Goal: Find specific page/section: Find specific page/section

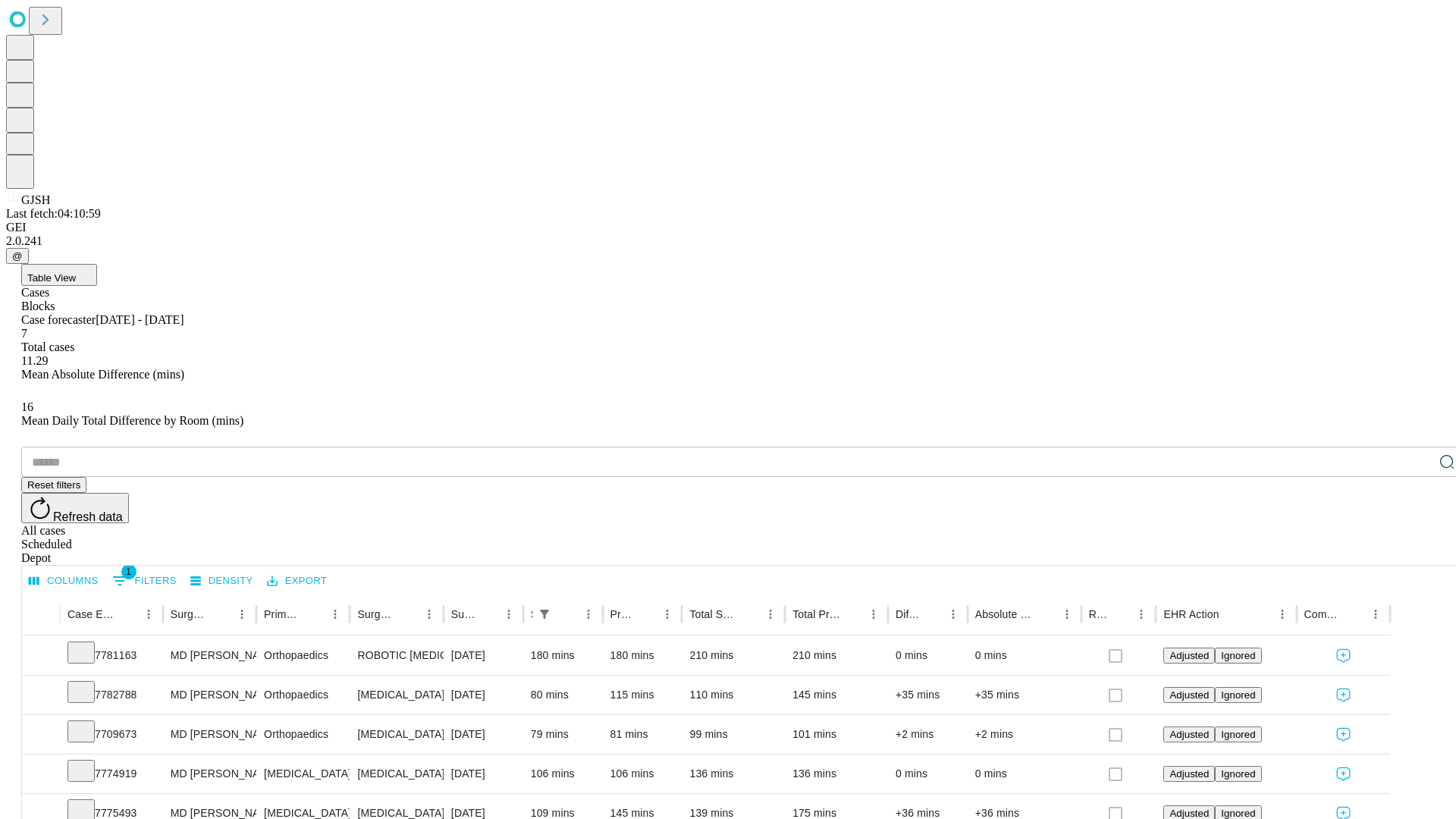
click at [76, 272] on span "Table View" at bounding box center [51, 278] width 49 height 12
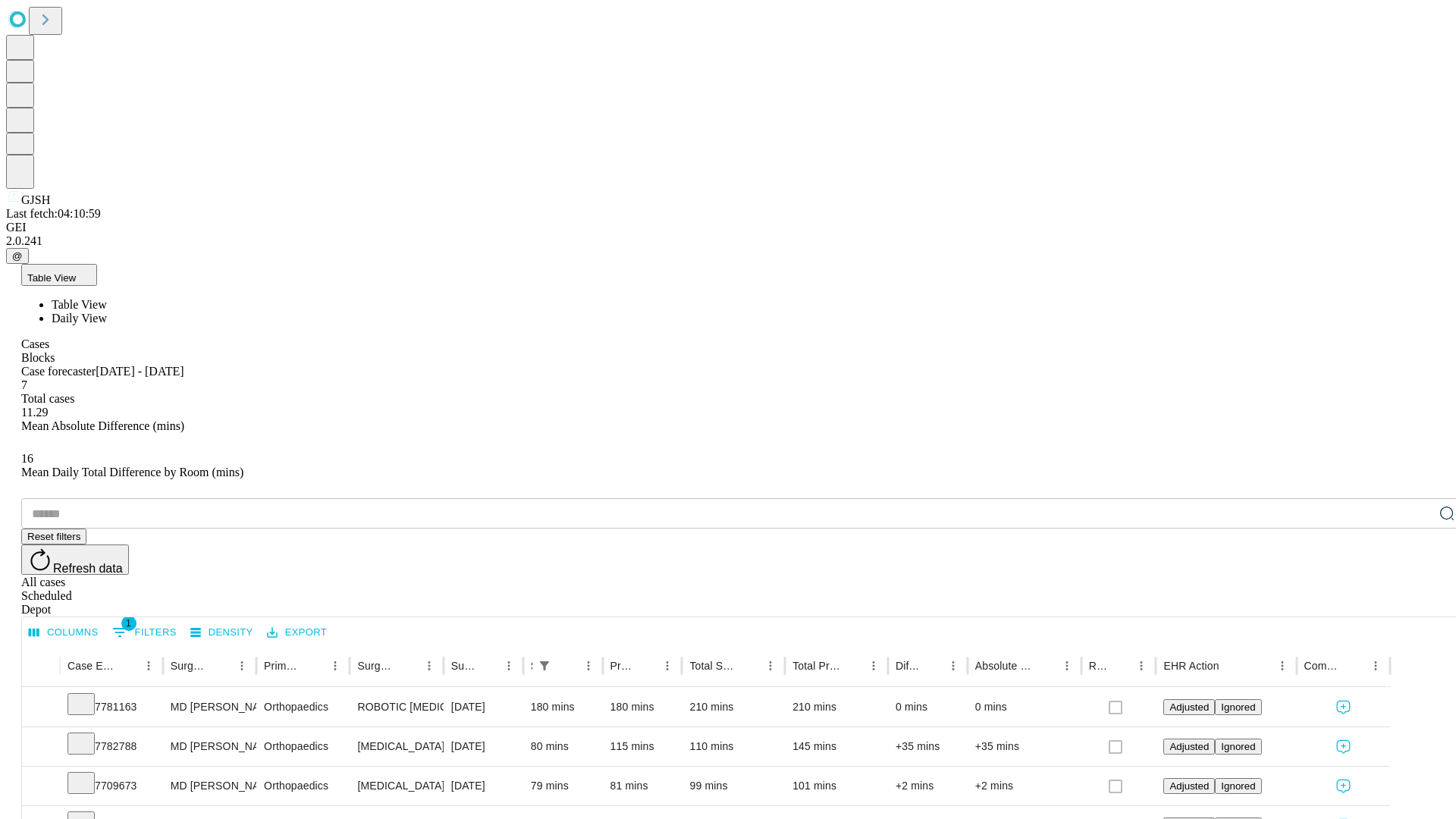
click at [107, 311] on span "Daily View" at bounding box center [78, 318] width 55 height 13
